Goal: Navigation & Orientation: Understand site structure

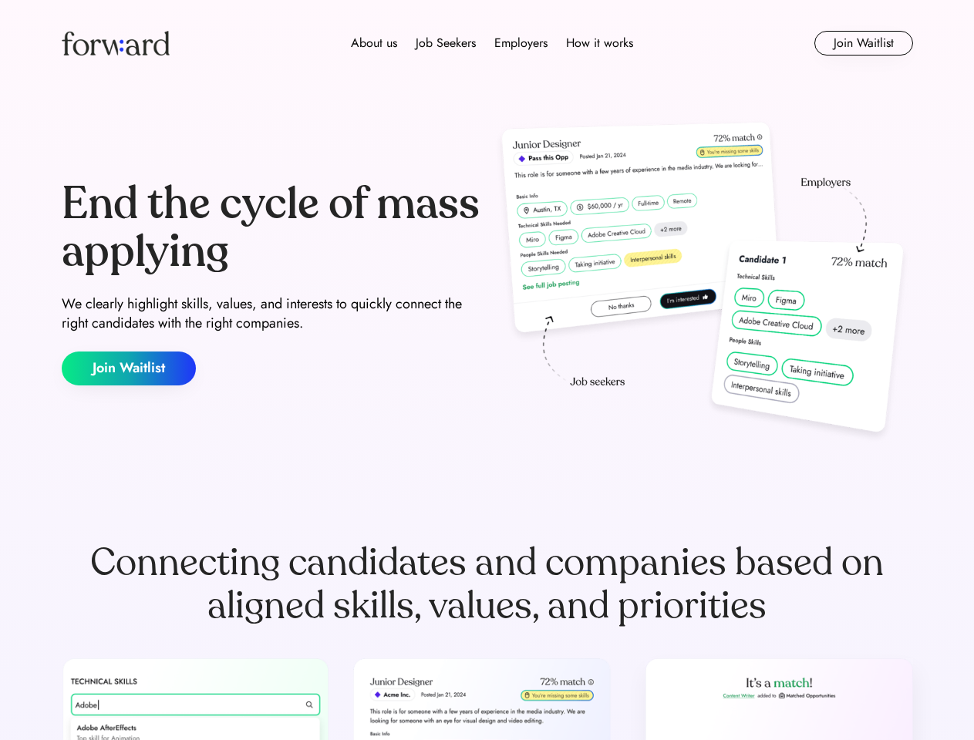
click at [487, 370] on div "End the cycle of mass applying We clearly highlight skills, values, and interes…" at bounding box center [487, 283] width 851 height 332
click at [487, 43] on div "About us Job Seekers Employers How it works" at bounding box center [492, 43] width 608 height 19
click at [116, 43] on img at bounding box center [116, 43] width 108 height 25
click at [492, 43] on div "About us Job Seekers Employers How it works" at bounding box center [492, 43] width 608 height 19
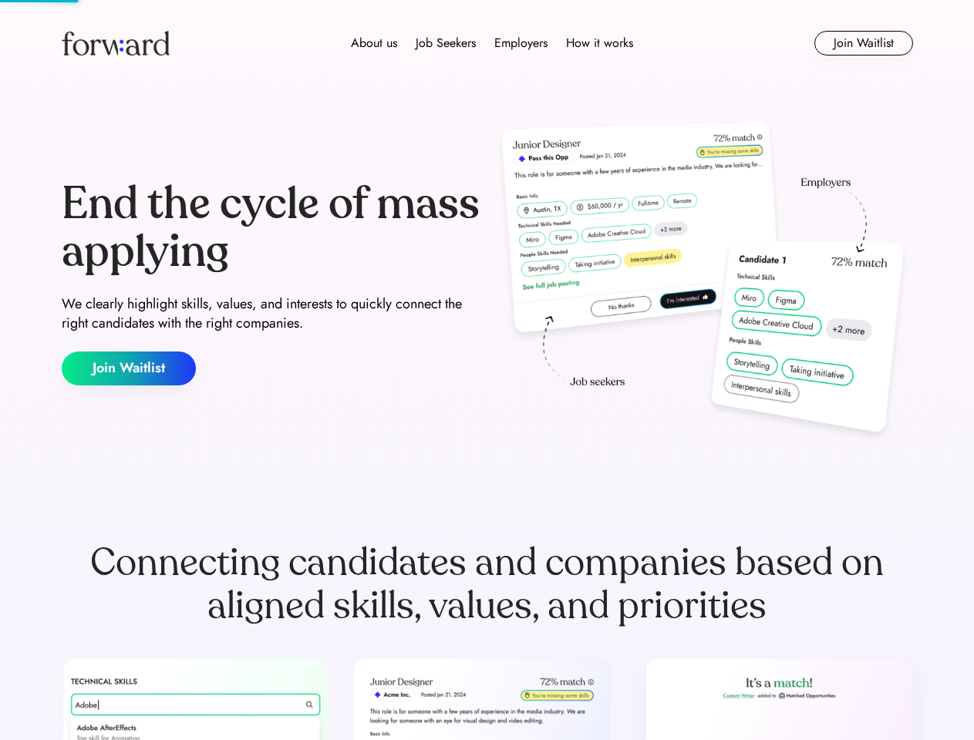
click at [374, 43] on div "About us" at bounding box center [374, 43] width 46 height 19
click at [446, 43] on div "Job Seekers" at bounding box center [446, 43] width 60 height 19
click at [521, 43] on div "Employers" at bounding box center [520, 43] width 53 height 19
click at [598, 43] on div "How it works" at bounding box center [599, 43] width 67 height 19
click at [863, 43] on button "Join Waitlist" at bounding box center [863, 43] width 99 height 25
